Goal: Information Seeking & Learning: Understand process/instructions

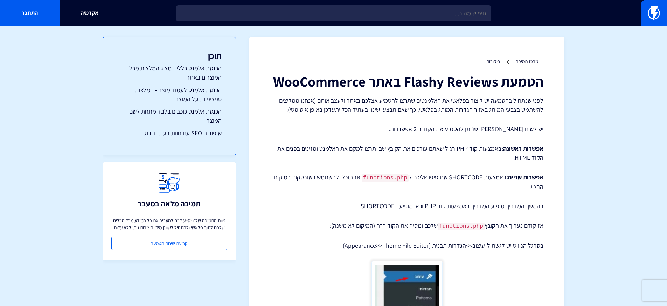
drag, startPoint x: 492, startPoint y: 115, endPoint x: 488, endPoint y: 115, distance: 3.5
click at [537, 102] on p "לפני שנתחיל בהטמעה יש ליצור בפלאשי את האלמנטים שתרצו להטמיע אצלכם באתר ולעצב או…" at bounding box center [406, 105] width 273 height 18
click at [528, 102] on p "לפני שנתחיל בהטמעה יש ליצור בפלאשי את האלמנטים שתרצו להטמיע אצלכם באתר ולעצב או…" at bounding box center [406, 105] width 273 height 18
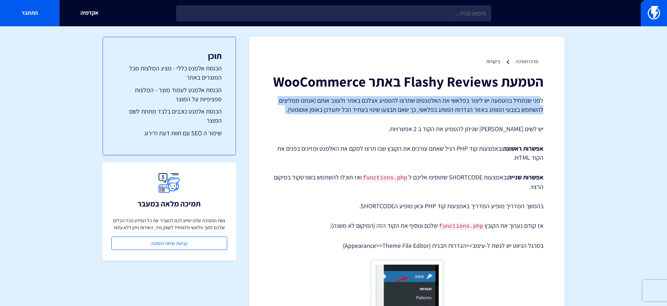
drag, startPoint x: 540, startPoint y: 99, endPoint x: 462, endPoint y: 110, distance: 78.5
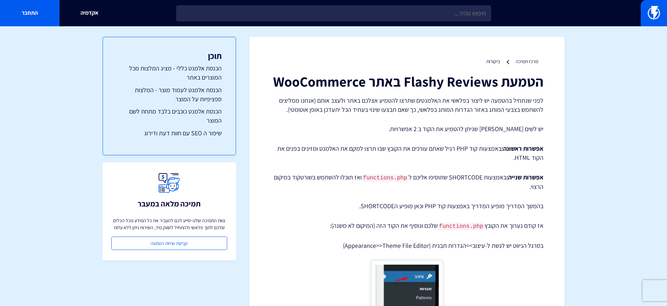
click at [474, 109] on p "לפני שנתחיל בהטמעה יש ליצור בפלאשי את האלמנטים שתרצו להטמיע אצלכם באתר ולעצב או…" at bounding box center [406, 105] width 273 height 18
drag, startPoint x: 511, startPoint y: 104, endPoint x: 425, endPoint y: 103, distance: 85.8
click at [425, 103] on p "לפני שנתחיל בהטמעה יש ליצור בפלאשי את האלמנטים שתרצו להטמיע אצלכם באתר ולעצב או…" at bounding box center [406, 105] width 273 height 18
click at [472, 104] on p "לפני שנתחיל בהטמעה יש ליצור בפלאשי את האלמנטים שתרצו להטמיע אצלכם באתר ולעצב או…" at bounding box center [406, 105] width 273 height 18
drag, startPoint x: 515, startPoint y: 104, endPoint x: 500, endPoint y: 101, distance: 15.3
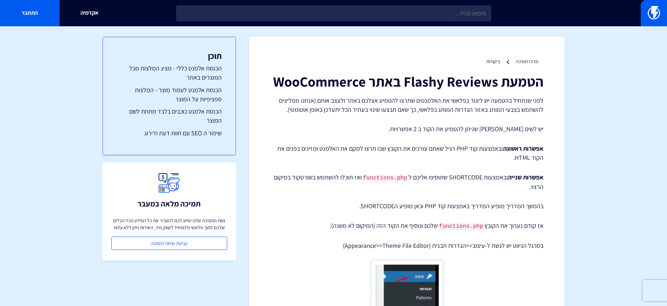
click at [514, 104] on p "לפני שנתחיל בהטמעה יש ליצור בפלאשי את האלמנטים שתרצו להטמיע אצלכם באתר ולעצב או…" at bounding box center [406, 105] width 273 height 18
drag, startPoint x: 495, startPoint y: 100, endPoint x: 379, endPoint y: 99, distance: 116.6
click at [379, 99] on p "לפני שנתחיל בהטמעה יש ליצור בפלאשי את האלמנטים שתרצו להטמיע אצלכם באתר ולעצב או…" at bounding box center [406, 105] width 273 height 18
drag, startPoint x: 407, startPoint y: 106, endPoint x: 338, endPoint y: 107, distance: 68.6
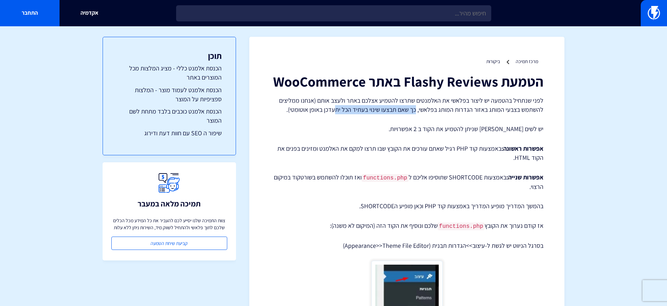
click at [338, 106] on p "לפני שנתחיל בהטמעה יש ליצור בפלאשי את האלמנטים שתרצו להטמיע אצלכם באתר ולעצב או…" at bounding box center [406, 105] width 273 height 18
click at [338, 107] on p "לפני שנתחיל בהטמעה יש ליצור בפלאשי את האלמנטים שתרצו להטמיע אצלכם באתר ולעצב או…" at bounding box center [406, 105] width 273 height 18
drag, startPoint x: 509, startPoint y: 127, endPoint x: 432, endPoint y: 124, distance: 77.4
click at [432, 124] on p "יש לשים [PERSON_NAME] שניתן להטמיע את הקוד ב 2 אפשרויות." at bounding box center [406, 128] width 273 height 9
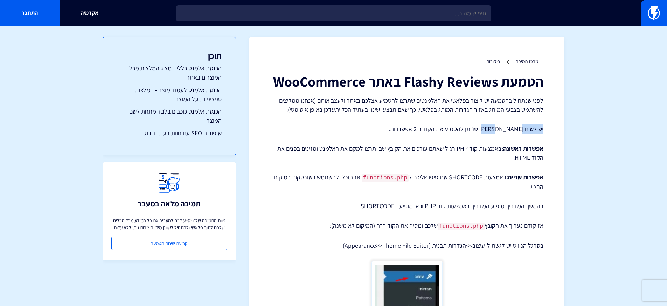
click at [432, 124] on p "יש לשים [PERSON_NAME] שניתן להטמיע את הקוד ב 2 אפשרויות." at bounding box center [406, 128] width 273 height 9
click at [500, 145] on p "אפשרות ראשונה: באמצעות קוד PHP רגיל שאתם עורכים את הקובץ שבו תרצו למקם את האלמנ…" at bounding box center [406, 153] width 273 height 18
drag, startPoint x: 519, startPoint y: 150, endPoint x: 456, endPoint y: 147, distance: 63.4
click at [456, 147] on p "אפשרות ראשונה: באמצעות קוד PHP רגיל שאתם עורכים את הקובץ שבו תרצו למקם את האלמנ…" at bounding box center [406, 153] width 273 height 18
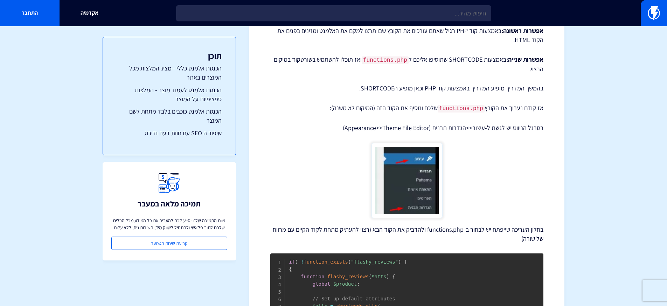
scroll to position [78, 0]
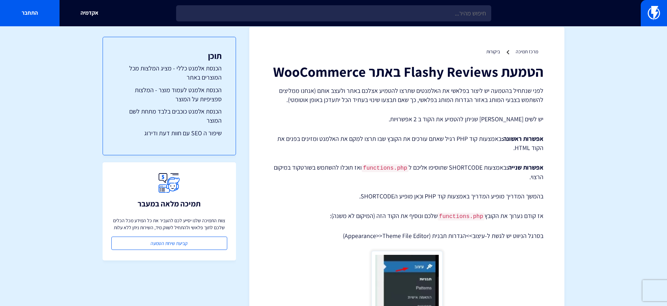
click at [527, 141] on strong "אפשרות ראשונה:" at bounding box center [522, 138] width 42 height 8
drag, startPoint x: 528, startPoint y: 139, endPoint x: 523, endPoint y: 147, distance: 9.2
click at [512, 145] on p "אפשרות ראשונה: באמצעות קוד PHP רגיל שאתם עורכים את הקובץ שבו תרצו למקם את האלמנ…" at bounding box center [406, 143] width 273 height 18
click at [526, 147] on p "אפשרות ראשונה: באמצעות קוד PHP רגיל שאתם עורכים את הקובץ שבו תרצו למקם את האלמנ…" at bounding box center [406, 143] width 273 height 18
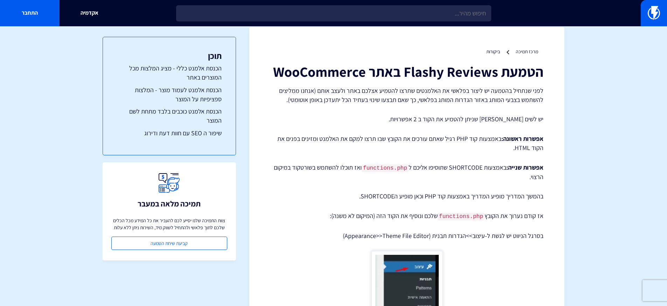
click at [506, 175] on p "אפשרות שנייה: באמצעות SHORTCODE שתוסיפו אליכם ל functions.php ואז תוכלו להשתמש …" at bounding box center [406, 172] width 273 height 19
click at [511, 169] on strong "אפשרות שנייה:" at bounding box center [524, 167] width 37 height 8
drag, startPoint x: 492, startPoint y: 167, endPoint x: 278, endPoint y: 165, distance: 214.7
click at [278, 165] on p "אפשרות שנייה: באמצעות SHORTCODE שתוסיפו אליכם ל functions.php ואז תוכלו להשתמש …" at bounding box center [406, 172] width 273 height 19
click at [394, 174] on p "אפשרות שנייה: באמצעות SHORTCODE שתוסיפו אליכם ל functions.php ואז תוכלו להשתמש …" at bounding box center [406, 172] width 273 height 19
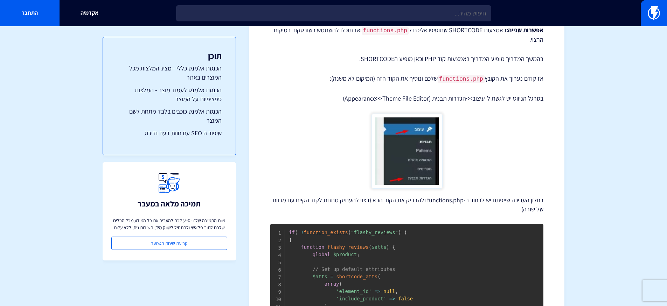
scroll to position [98, 0]
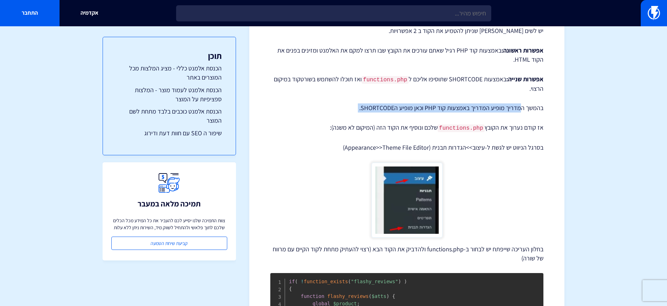
drag, startPoint x: 522, startPoint y: 109, endPoint x: 421, endPoint y: 116, distance: 100.7
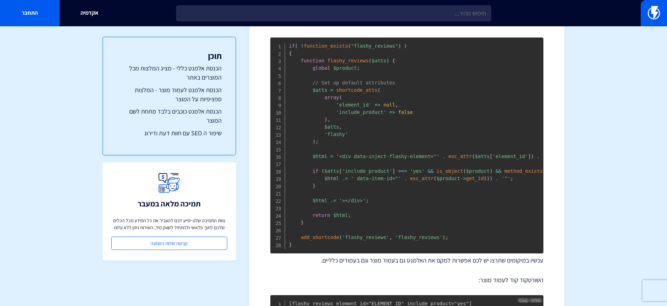
scroll to position [422, 0]
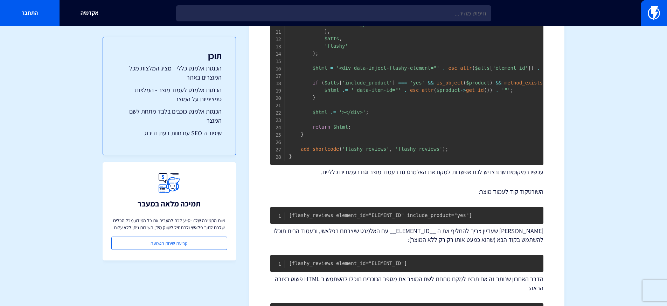
drag, startPoint x: 443, startPoint y: 139, endPoint x: 453, endPoint y: 140, distance: 10.2
click at [444, 139] on pre "if ( ! function_exists ( "flashy_reviews" ) ) { function flashy_reviews ( $atts…" at bounding box center [406, 57] width 273 height 216
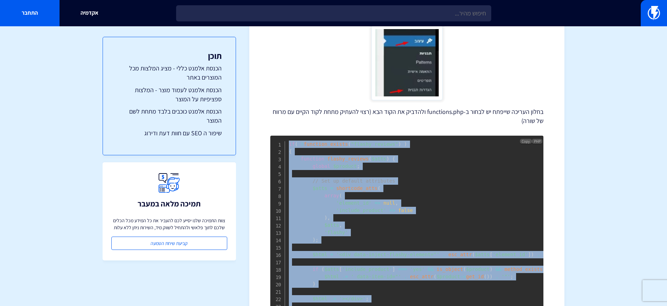
scroll to position [196, 0]
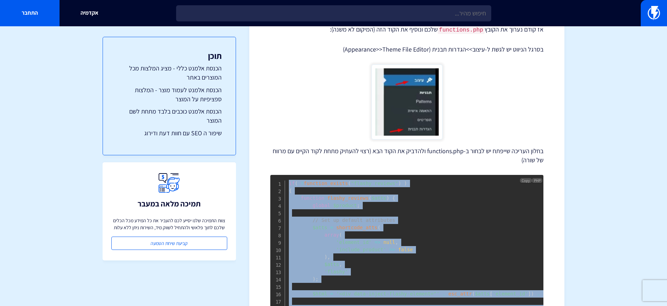
drag, startPoint x: 472, startPoint y: 146, endPoint x: 285, endPoint y: 182, distance: 189.7
click at [285, 182] on pre "if ( ! function_exists ( "flashy_reviews" ) ) { function flashy_reviews ( $atts…" at bounding box center [406, 283] width 273 height 216
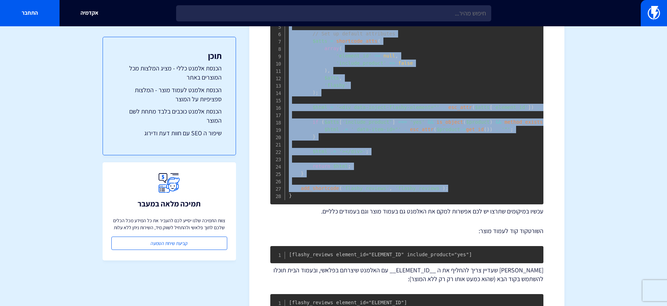
scroll to position [441, 0]
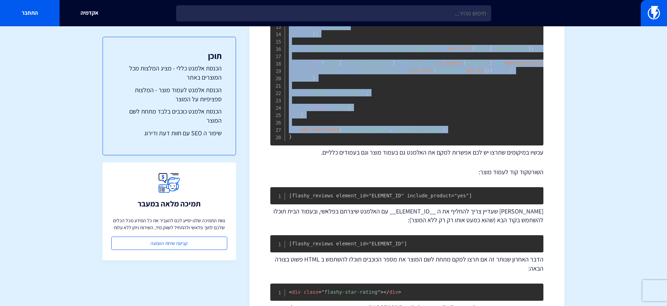
copy code "if ( ! function_exists ( "flashy_reviews" ) ) { function flashy_reviews ( $atts…"
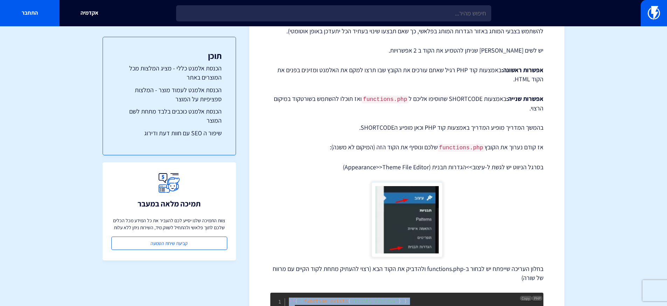
scroll to position [0, 0]
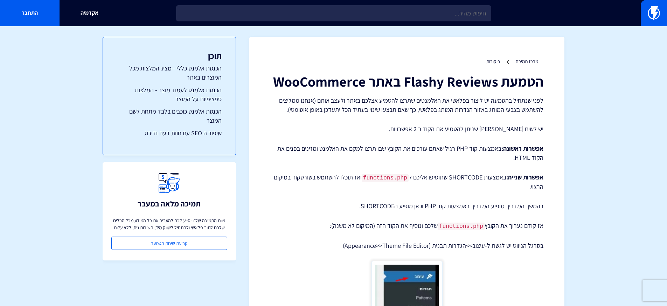
click at [523, 96] on p "לפני שנתחיל בהטמעה יש ליצור בפלאשי את האלמנטים שתרצו להטמיע אצלכם באתר ולעצב או…" at bounding box center [406, 105] width 273 height 18
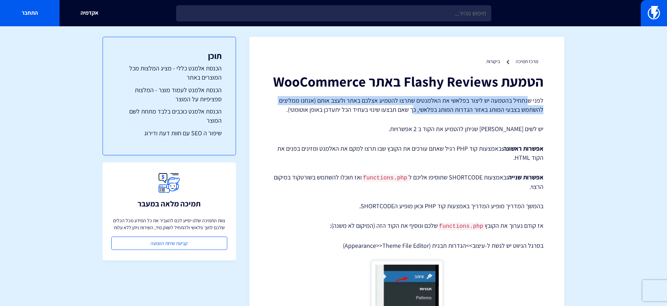
drag, startPoint x: 527, startPoint y: 99, endPoint x: 415, endPoint y: 107, distance: 112.7
click at [415, 107] on p "לפני שנתחיל בהטמעה יש ליצור בפלאשי את האלמנטים שתרצו להטמיע אצלכם באתר ולעצב או…" at bounding box center [406, 105] width 273 height 18
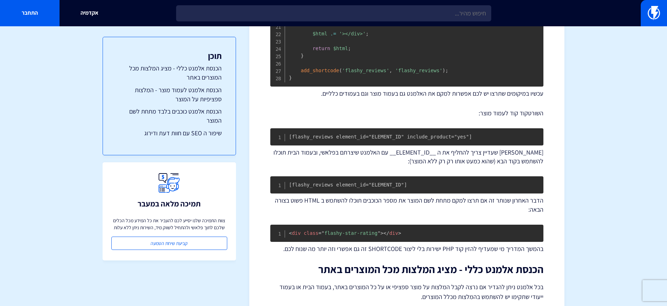
scroll to position [588, 0]
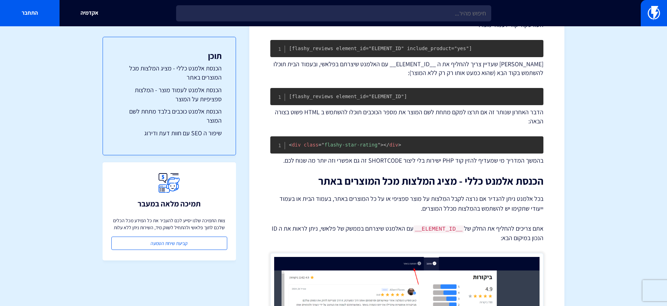
click at [492, 186] on h2 "הכנסת אלמנט כללי - מציג המלצות מכל המוצרים באתר" at bounding box center [406, 181] width 273 height 12
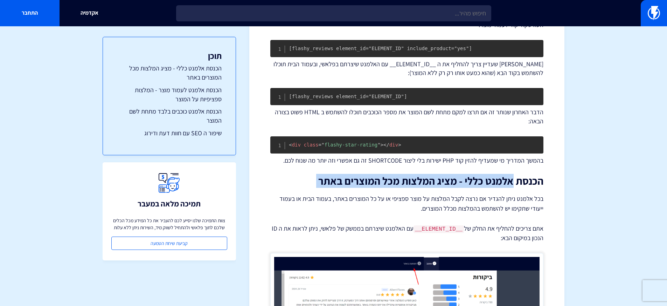
drag, startPoint x: 514, startPoint y: 182, endPoint x: 411, endPoint y: 195, distance: 103.8
click at [411, 195] on div "הטמעת Flashy Reviews באתר WooCommerce לפני שנתחיל בהטמעה יש ליצור בפלאשי את האל…" at bounding box center [406, 59] width 273 height 1148
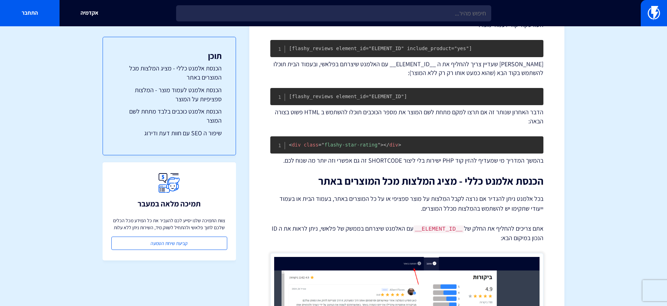
click at [407, 195] on div "הטמעת Flashy Reviews באתר WooCommerce לפני שנתחיל בהטמעה יש ליצור בפלאשי את האל…" at bounding box center [406, 59] width 273 height 1148
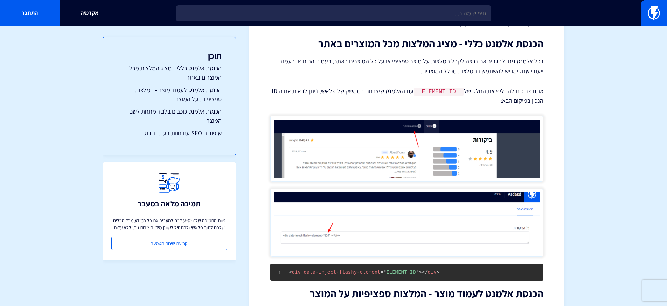
scroll to position [677, 0]
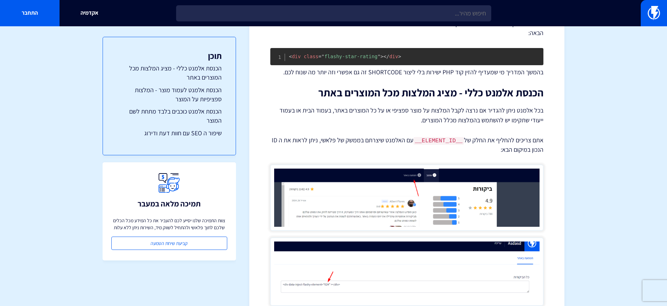
click at [513, 124] on p "בכל אלמנט ניתן להגדיר אם נרצה לקבל המלצות על מוצר ספציפי או על כל המוצרים באתר,…" at bounding box center [406, 115] width 273 height 20
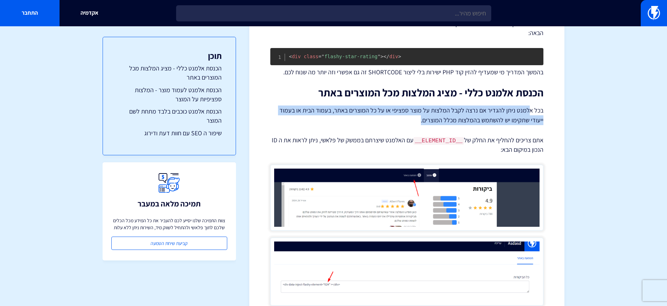
drag, startPoint x: 528, startPoint y: 115, endPoint x: 418, endPoint y: 120, distance: 110.4
click at [418, 120] on p "בכל אלמנט ניתן להגדיר אם נרצה לקבל המלצות על מוצר ספציפי או על כל המוצרים באתר,…" at bounding box center [406, 115] width 273 height 20
drag, startPoint x: 519, startPoint y: 116, endPoint x: 443, endPoint y: 132, distance: 77.3
click at [438, 125] on p "בכל אלמנט ניתן להגדיר אם נרצה לקבל המלצות על מוצר ספציפי או על כל המוצרים באתר,…" at bounding box center [406, 115] width 273 height 20
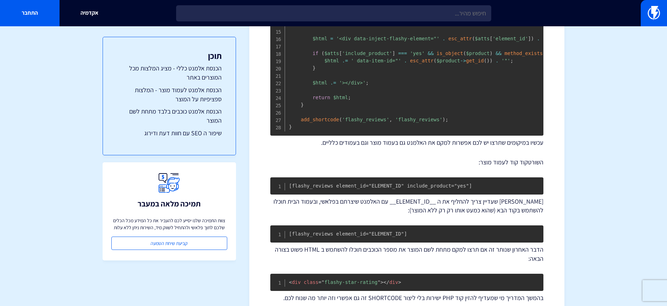
scroll to position [500, 0]
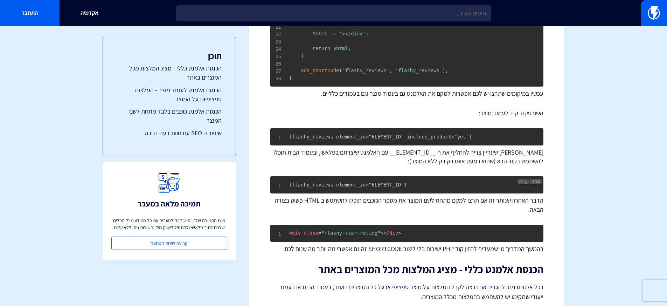
click at [354, 187] on code "[flashy_reviews element_id="ELEMENT_ID"]" at bounding box center [348, 185] width 118 height 6
copy code "[flashy_reviews element_id="ELEMENT_ID"]"
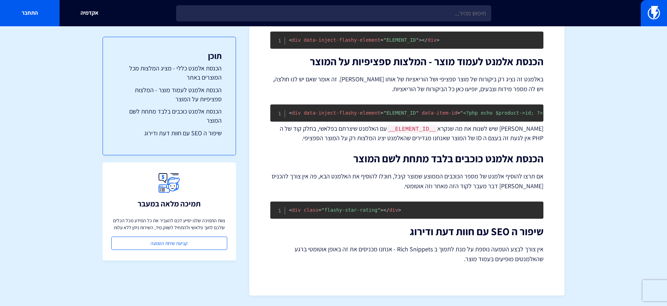
scroll to position [947, 0]
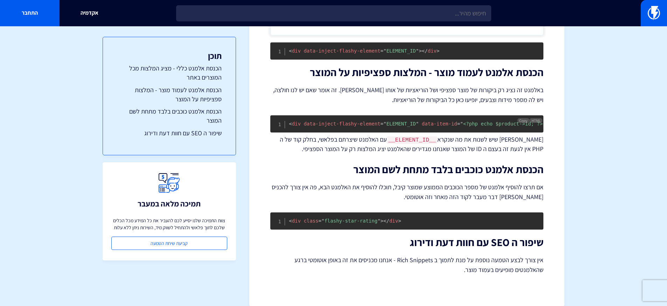
click at [412, 121] on pre "< div data-inject-flashy-element = " ELEMENT_ID " data-item-id = " <?php echo $…" at bounding box center [406, 123] width 273 height 17
click at [424, 126] on span "data-item-id" at bounding box center [439, 124] width 35 height 6
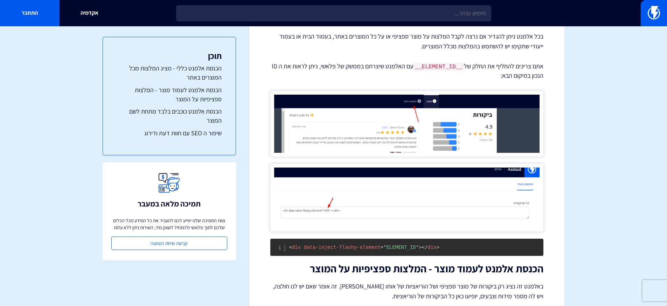
scroll to position [692, 0]
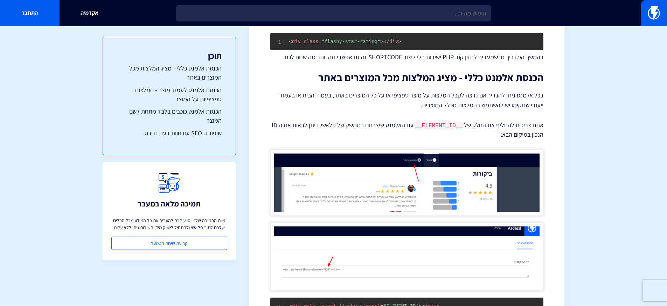
click at [503, 124] on p "אתם צריכים להחליף את החלק של __ELEMENT_ID__ עם האלמנט שיצרתם בממשק של פלאשי, ני…" at bounding box center [406, 129] width 273 height 19
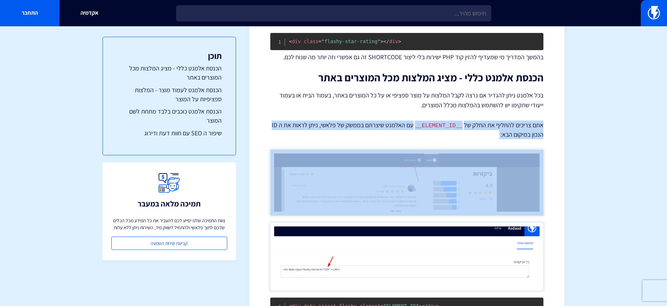
click at [503, 124] on p "אתם צריכים להחליף את החלק של __ELEMENT_ID__ עם האלמנט שיצרתם בממשק של פלאשי, ני…" at bounding box center [406, 129] width 273 height 19
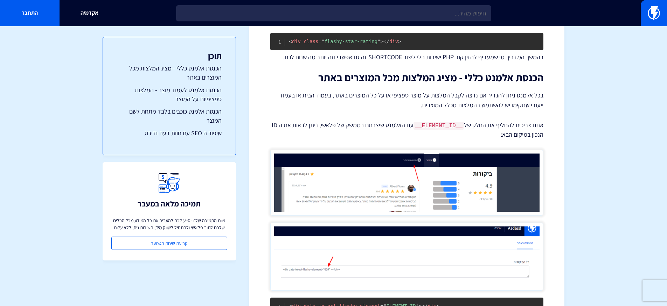
click at [521, 104] on p "בכל אלמנט ניתן להגדיר אם נרצה לקבל המלצות על מוצר ספציפי או על כל המוצרים באתר,…" at bounding box center [406, 100] width 273 height 20
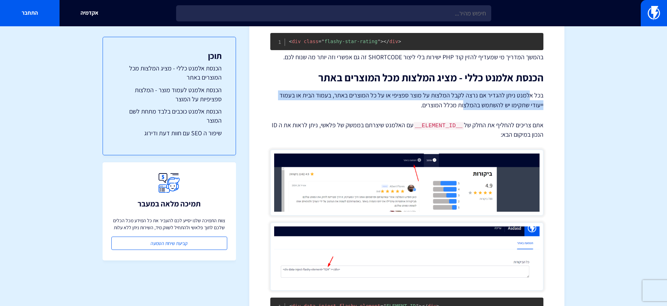
drag, startPoint x: 527, startPoint y: 101, endPoint x: 478, endPoint y: 105, distance: 48.9
click at [478, 105] on p "בכל אלמנט ניתן להגדיר אם נרצה לקבל המלצות על מוצר ספציפי או על כל המוצרים באתר,…" at bounding box center [406, 100] width 273 height 20
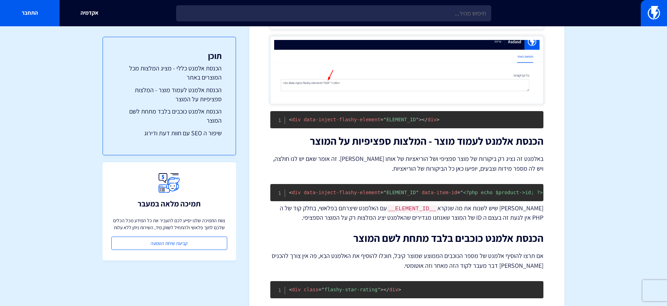
scroll to position [868, 0]
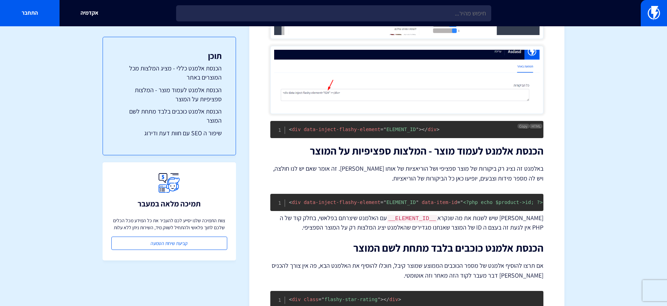
click at [429, 129] on pre "< div data-inject-flashy-element = " ELEMENT_ID " > </ div >" at bounding box center [406, 129] width 273 height 17
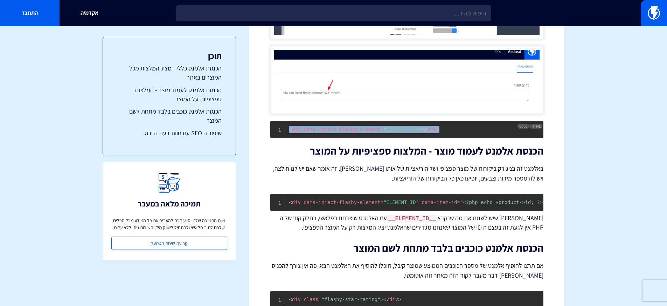
click at [429, 129] on pre "< div data-inject-flashy-element = " ELEMENT_ID " > </ div >" at bounding box center [406, 129] width 273 height 17
click at [417, 132] on span """ at bounding box center [417, 129] width 3 height 6
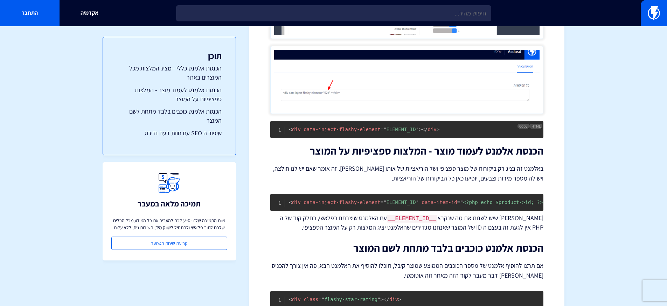
click at [417, 132] on span """ at bounding box center [417, 129] width 3 height 6
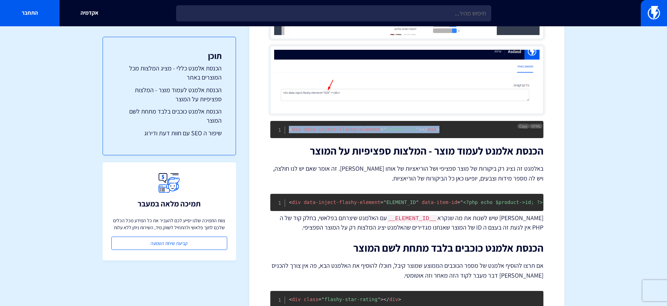
click at [417, 132] on span """ at bounding box center [417, 129] width 3 height 6
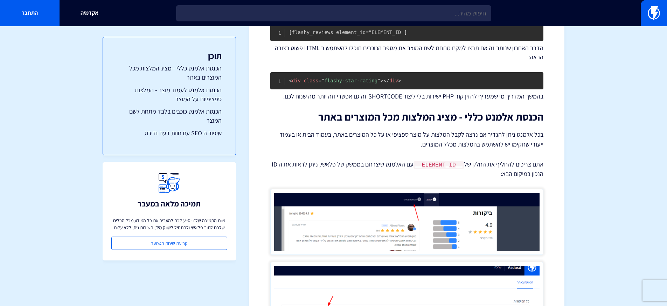
scroll to position [564, 0]
